Goal: Task Accomplishment & Management: Manage account settings

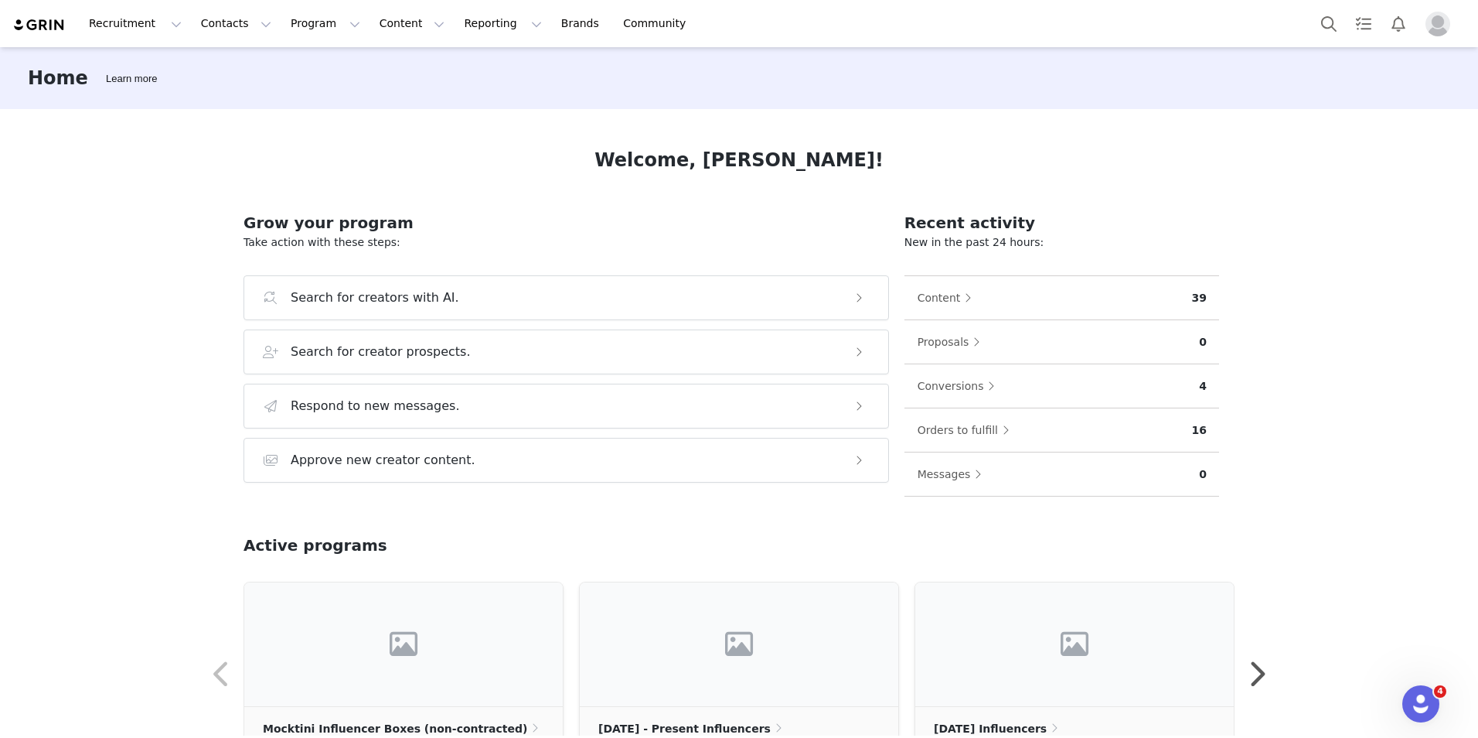
scroll to position [77, 0]
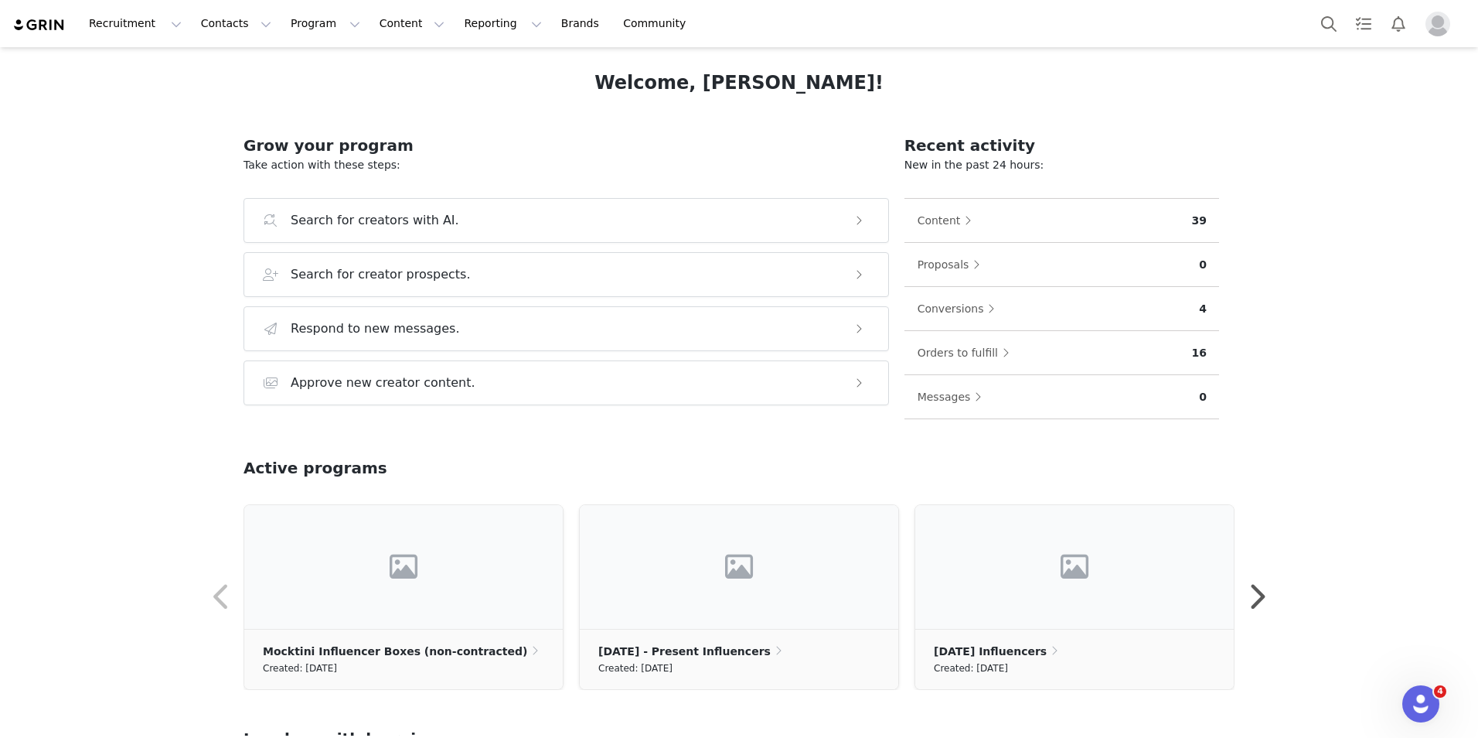
click at [1447, 33] on span "Profile" at bounding box center [1438, 24] width 25 height 25
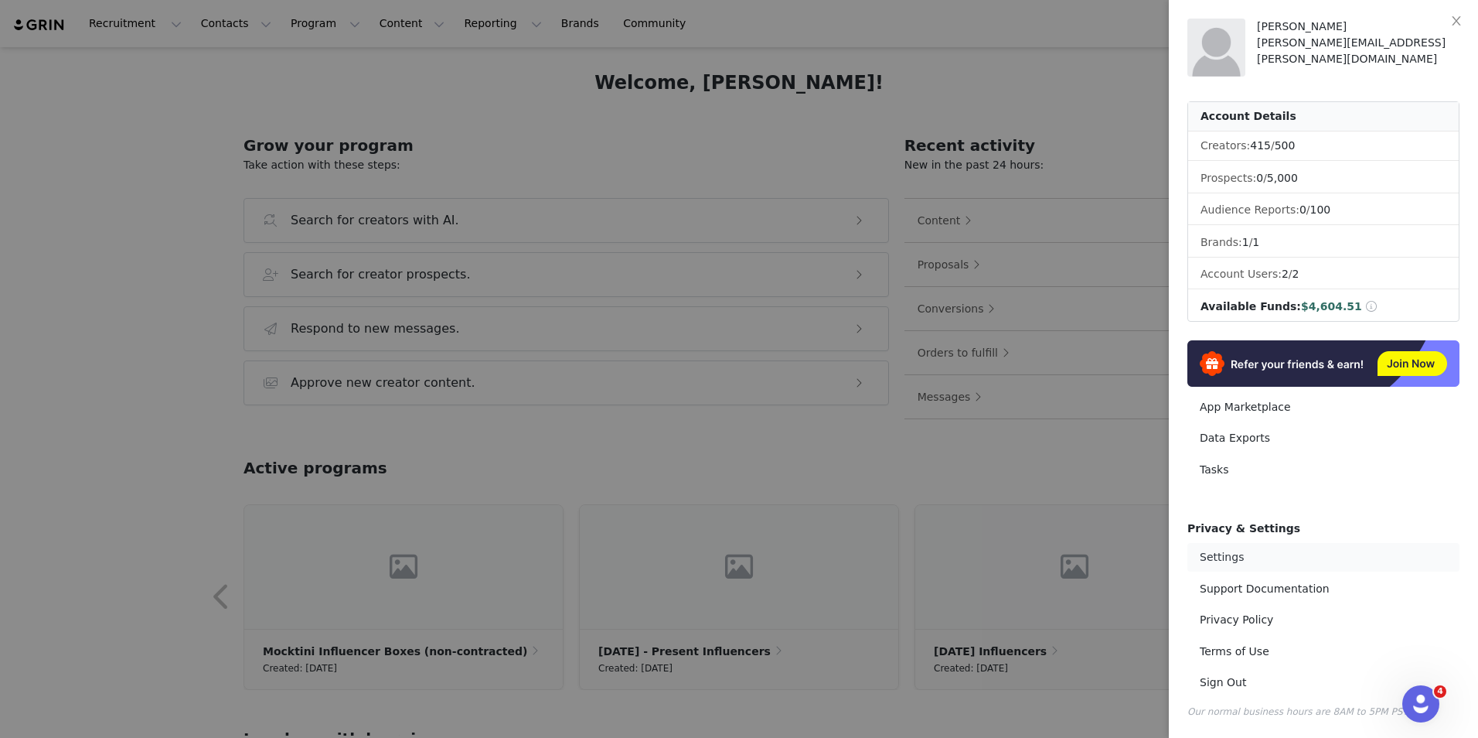
click at [1225, 560] on link "Settings" at bounding box center [1324, 557] width 272 height 29
select select "UTC"
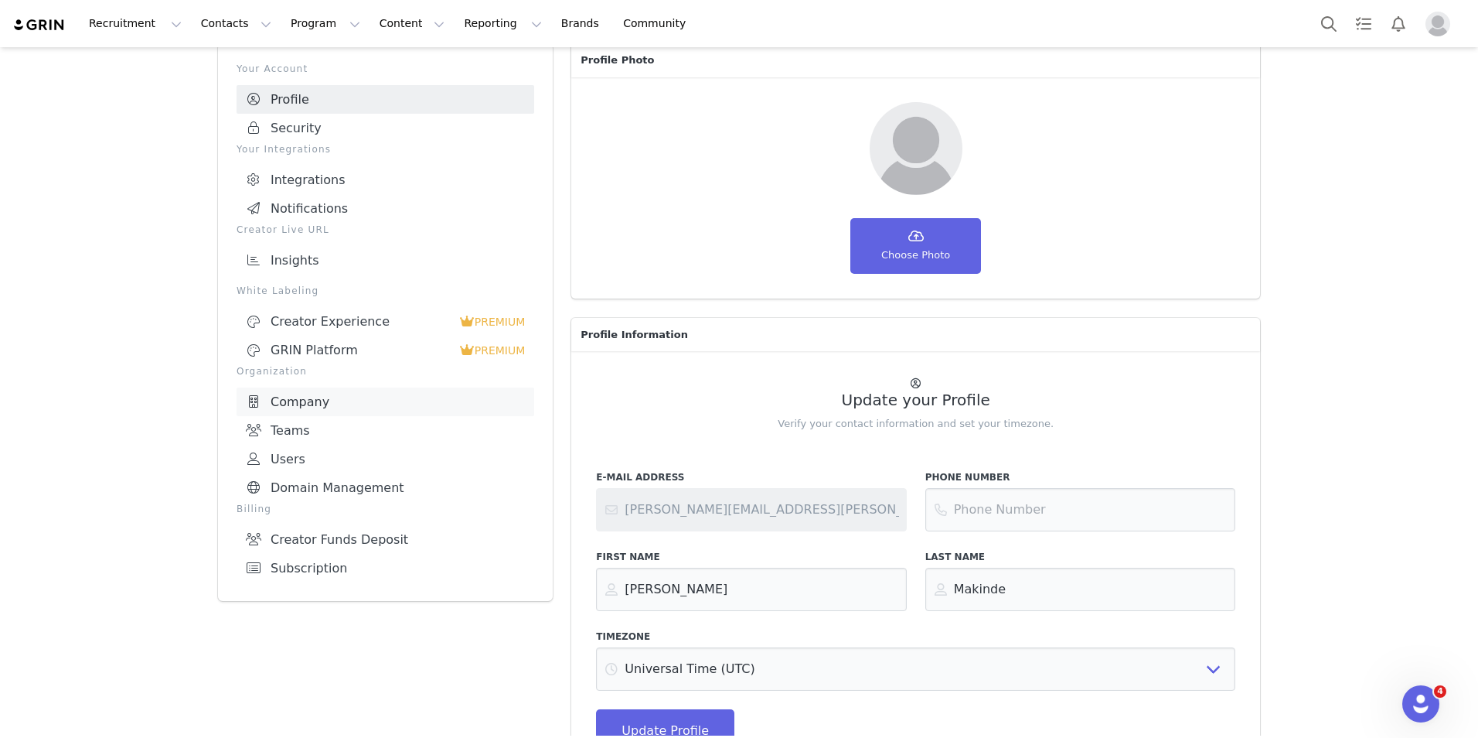
click at [298, 405] on link "Company" at bounding box center [386, 401] width 298 height 29
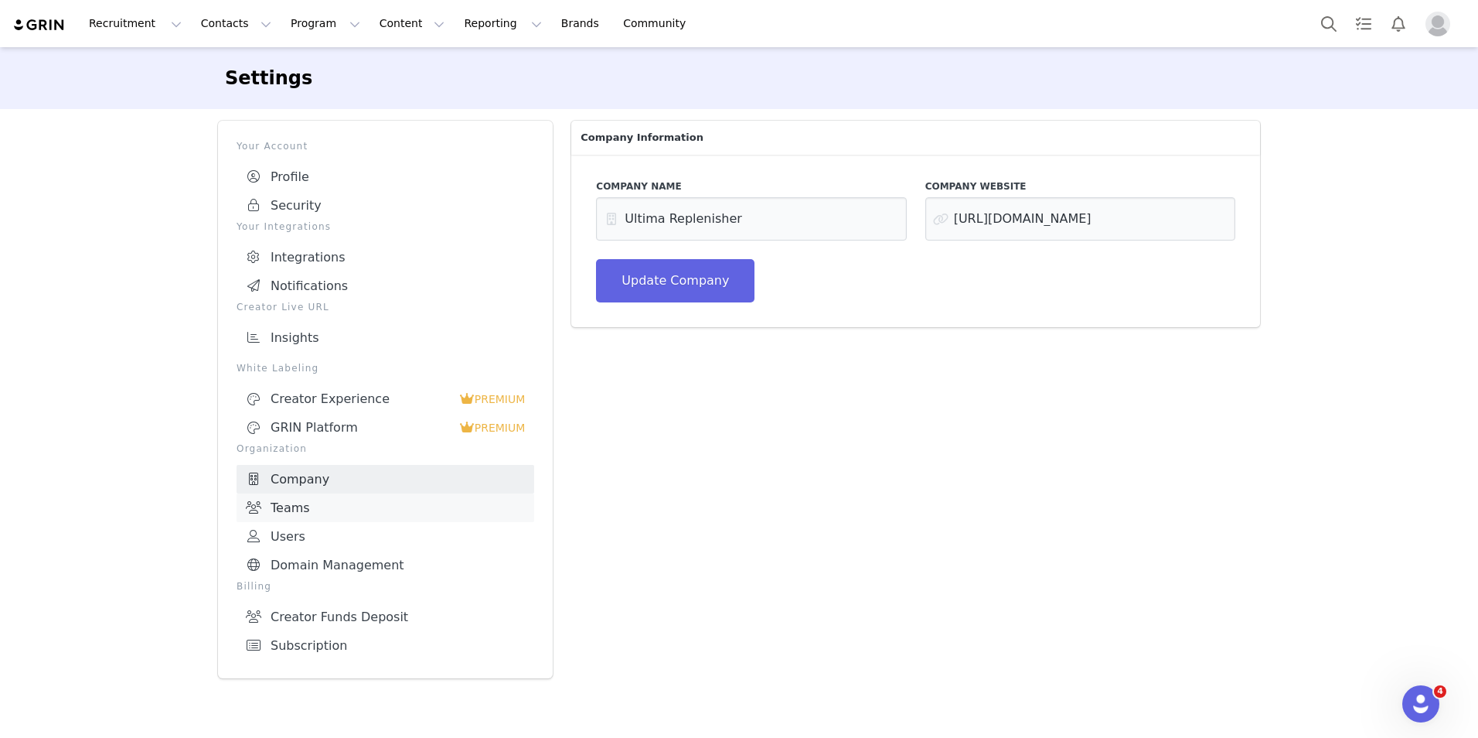
click at [315, 513] on link "Teams" at bounding box center [386, 507] width 298 height 29
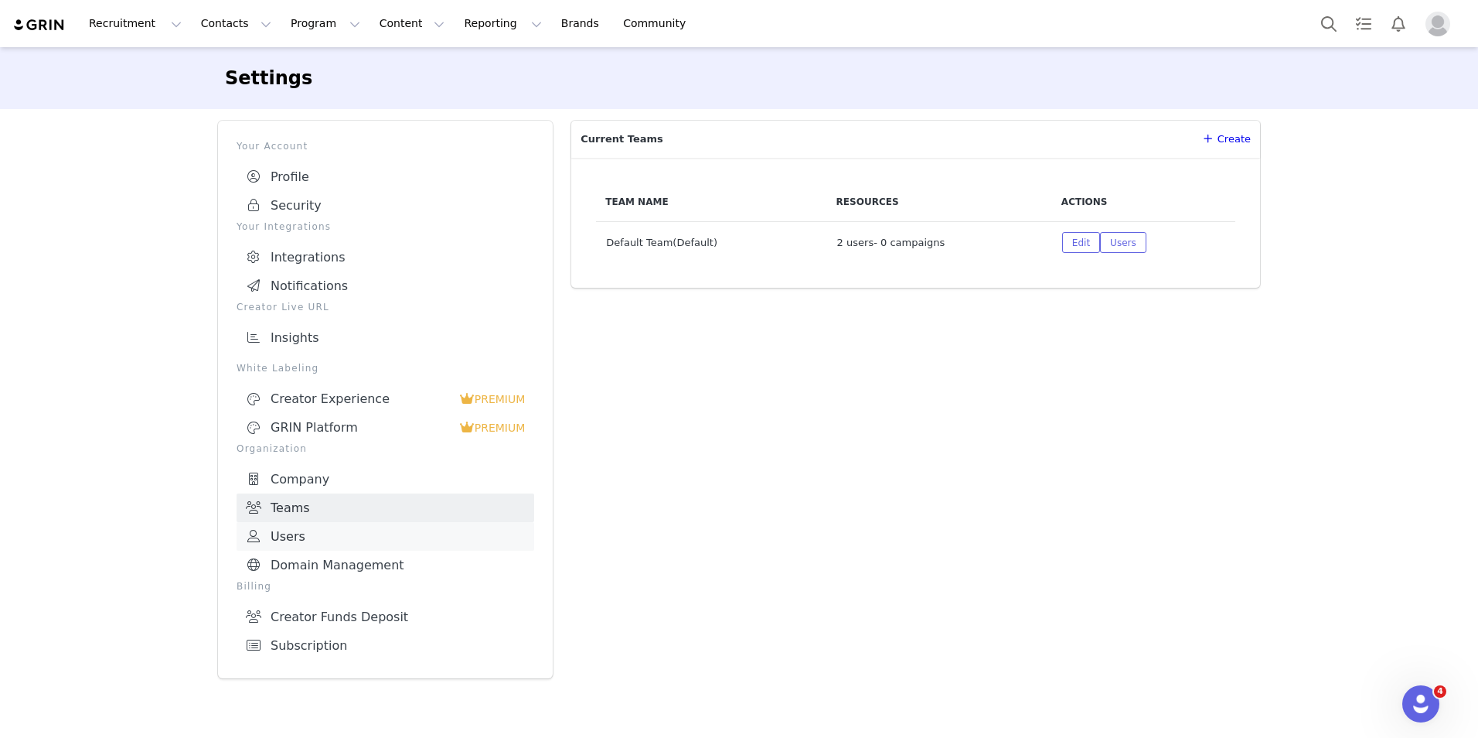
click at [311, 522] on link "Users" at bounding box center [386, 536] width 298 height 29
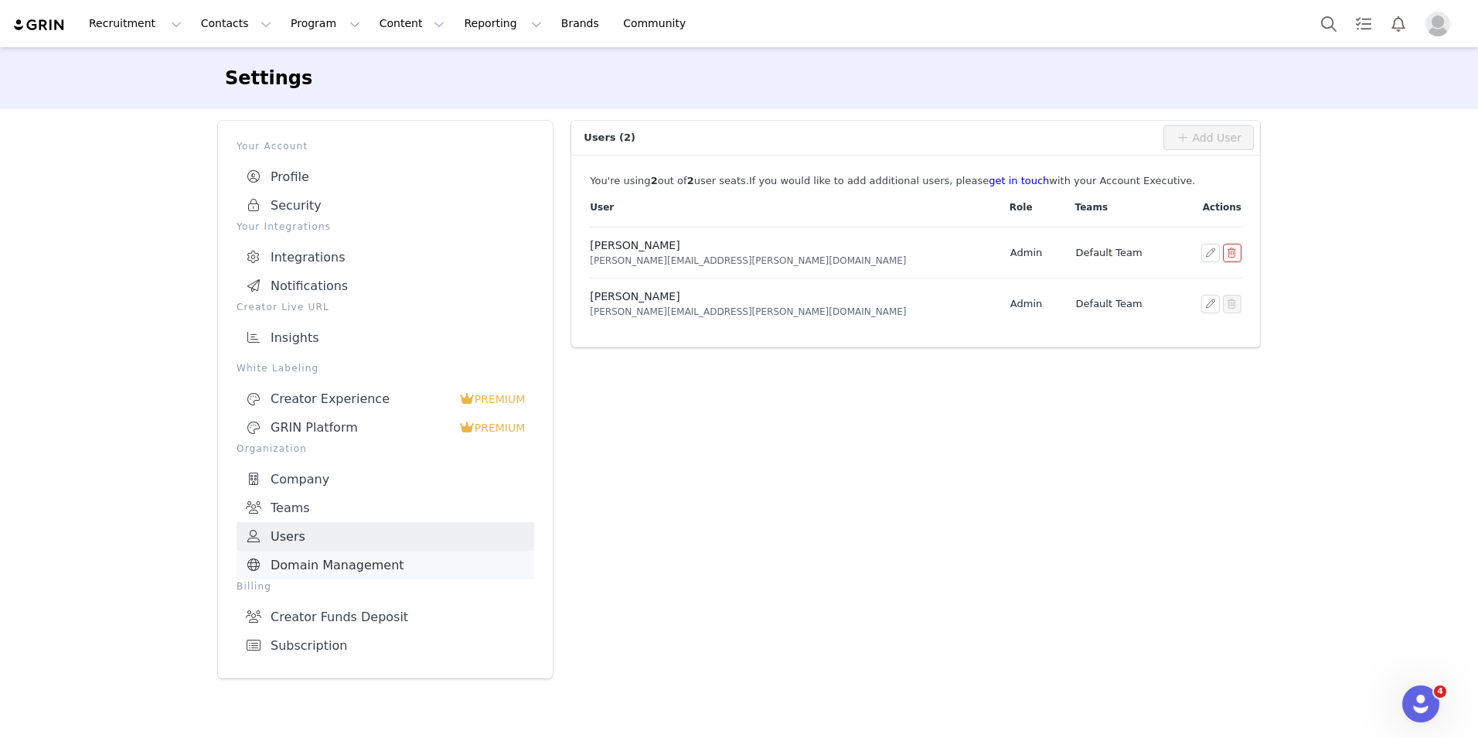
click at [321, 554] on link "Domain Management" at bounding box center [386, 564] width 298 height 29
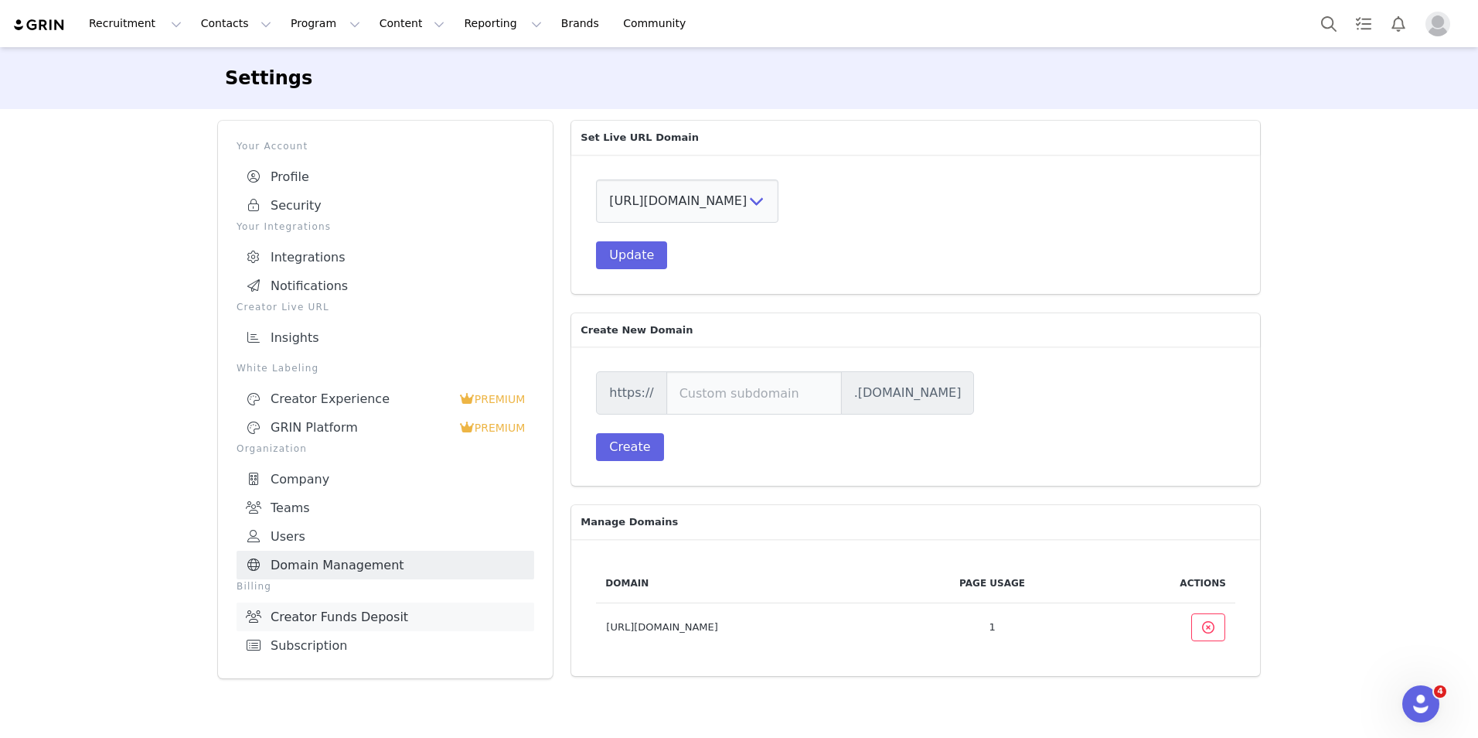
click at [295, 606] on link "Creator Funds Deposit" at bounding box center [386, 616] width 298 height 29
